Goal: Information Seeking & Learning: Learn about a topic

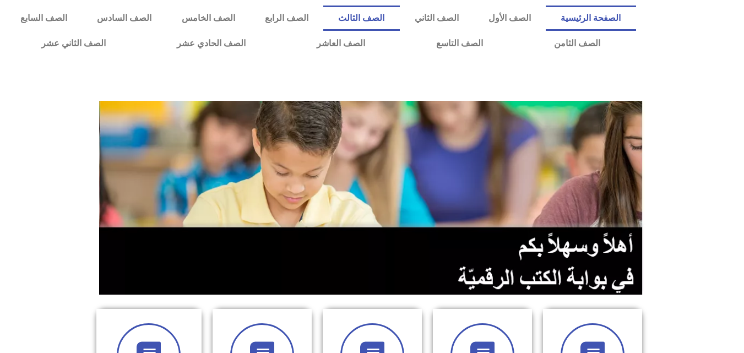
click at [399, 15] on link "الصف الثالث" at bounding box center [361, 18] width 76 height 25
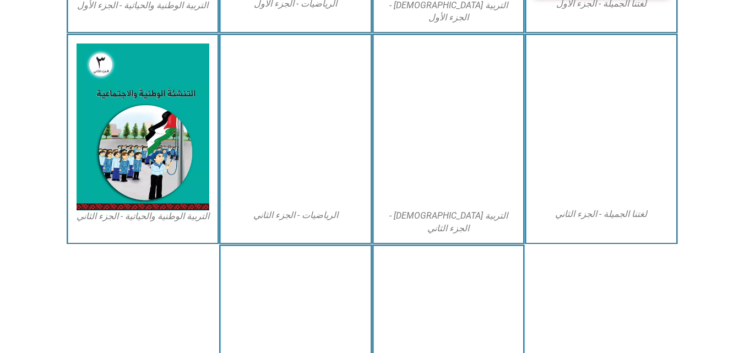
scroll to position [537, 0]
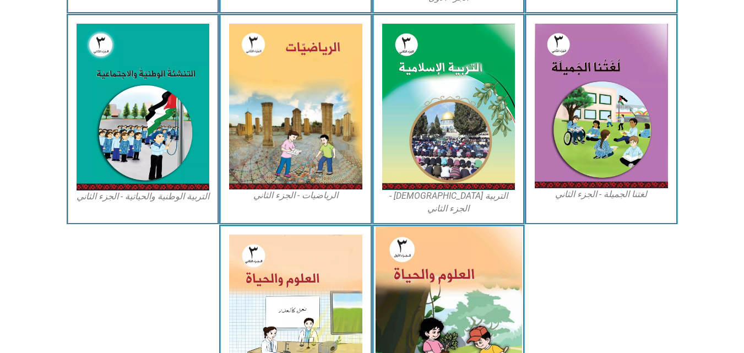
click at [434, 272] on img at bounding box center [448, 317] width 147 height 182
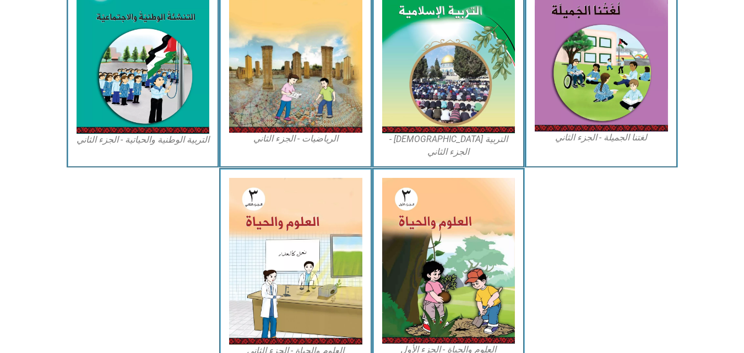
scroll to position [602, 0]
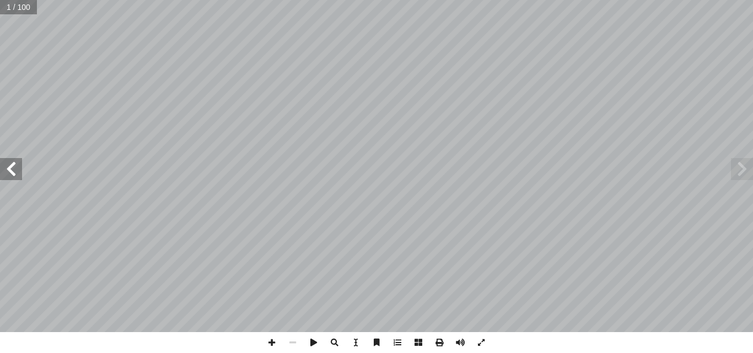
click at [16, 179] on span at bounding box center [11, 169] width 22 height 22
click at [745, 166] on span at bounding box center [742, 169] width 22 height 22
click at [10, 170] on span at bounding box center [11, 169] width 22 height 22
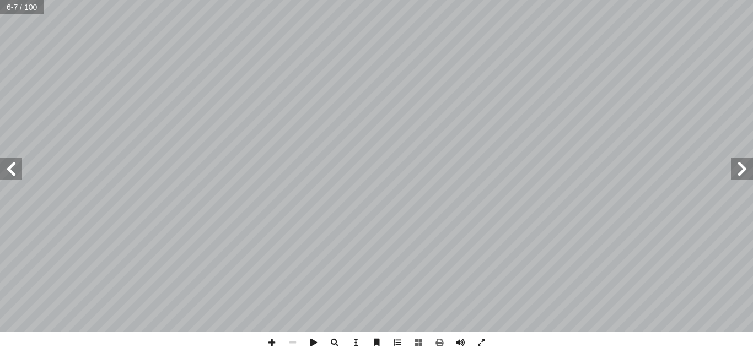
click at [2, 171] on span at bounding box center [11, 169] width 22 height 22
click at [14, 178] on span at bounding box center [11, 169] width 22 height 22
click at [11, 166] on span at bounding box center [11, 169] width 22 height 22
click at [20, 168] on span at bounding box center [11, 169] width 22 height 22
click at [0, 176] on span at bounding box center [11, 169] width 22 height 22
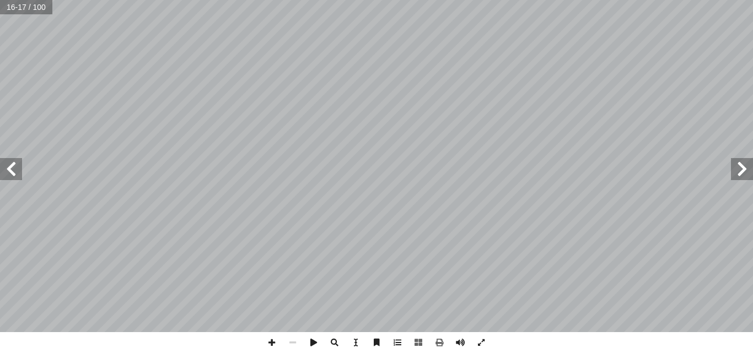
click at [9, 159] on span at bounding box center [11, 169] width 22 height 22
click at [8, 170] on span at bounding box center [11, 169] width 22 height 22
click at [9, 174] on span at bounding box center [11, 169] width 22 height 22
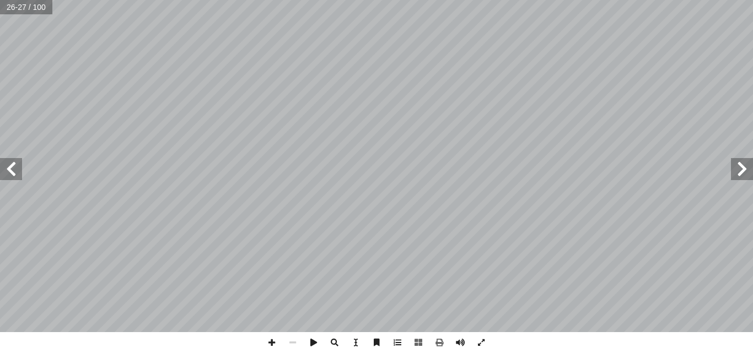
click at [9, 172] on span at bounding box center [11, 169] width 22 height 22
click at [12, 180] on span at bounding box center [11, 169] width 22 height 22
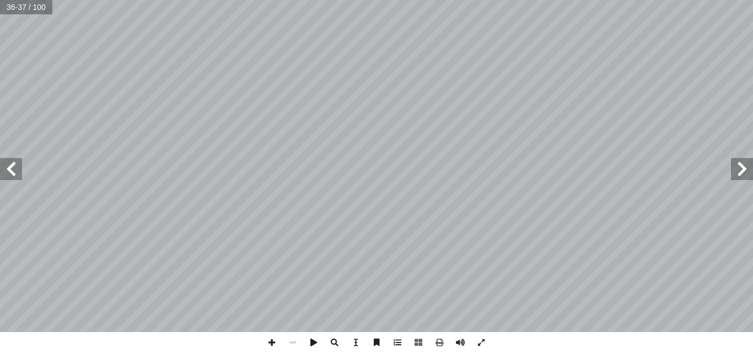
click at [0, 159] on span at bounding box center [11, 169] width 22 height 22
